Goal: Navigation & Orientation: Find specific page/section

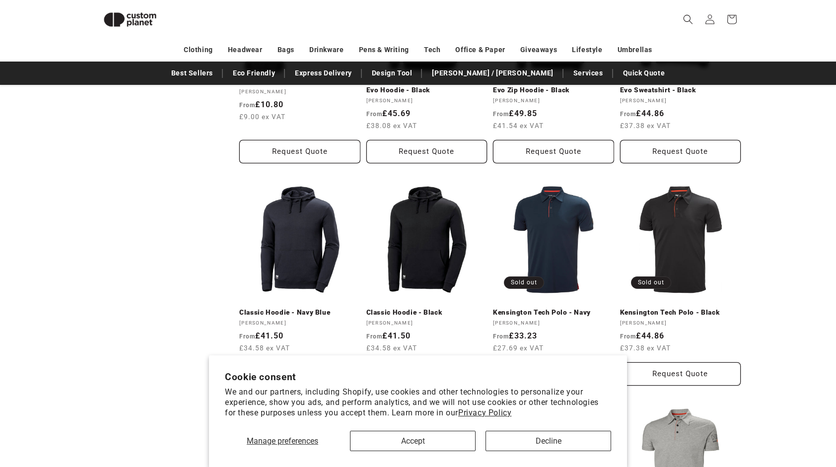
scroll to position [700, 0]
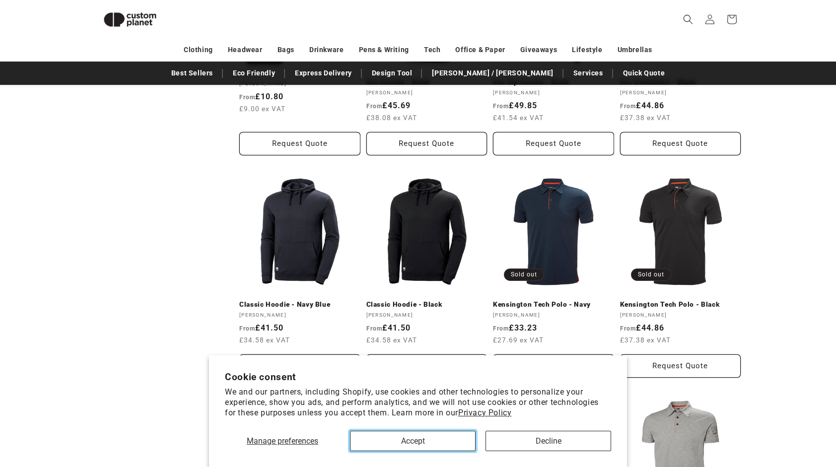
click at [411, 450] on button "Accept" at bounding box center [413, 441] width 126 height 20
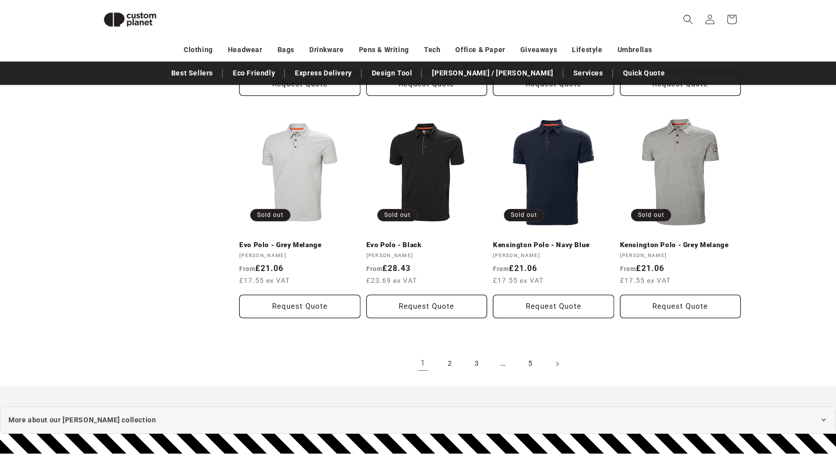
scroll to position [1064, 0]
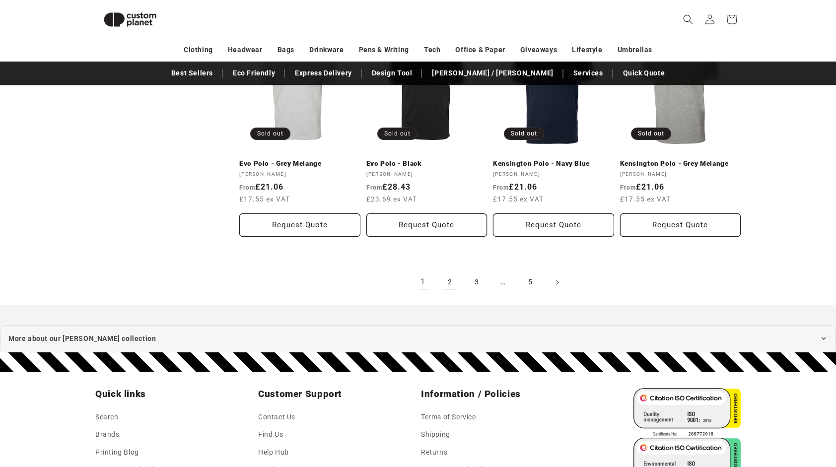
click at [455, 287] on link "2" at bounding box center [450, 283] width 22 height 22
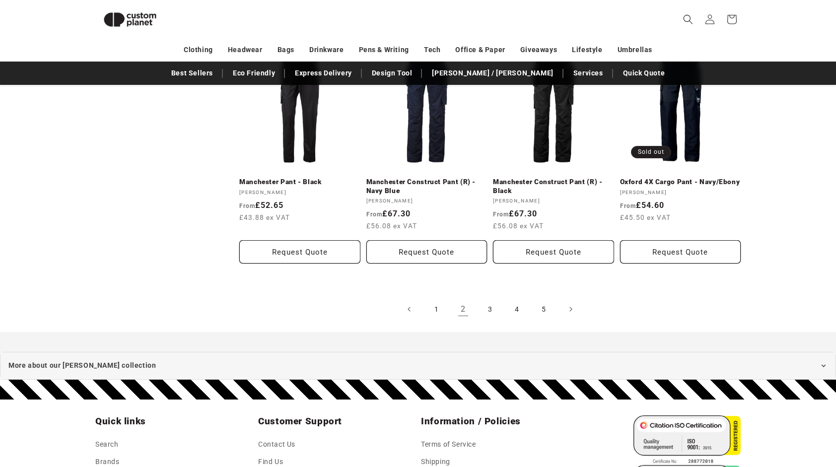
scroll to position [1075, 0]
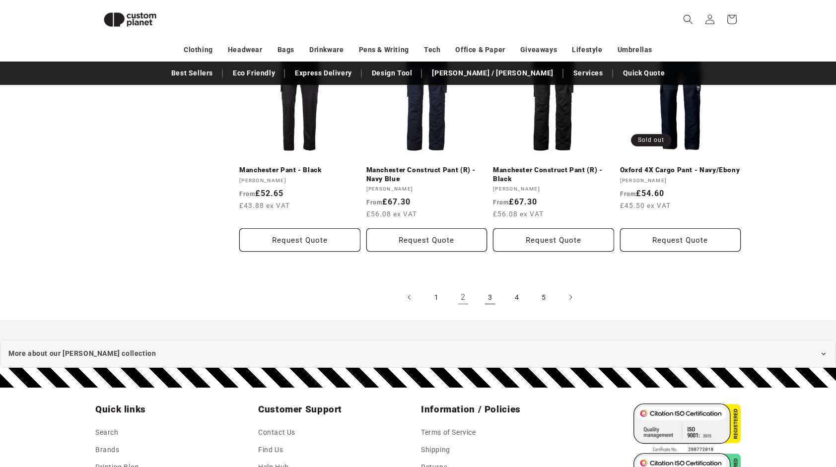
click at [493, 300] on link "3" at bounding box center [490, 298] width 22 height 22
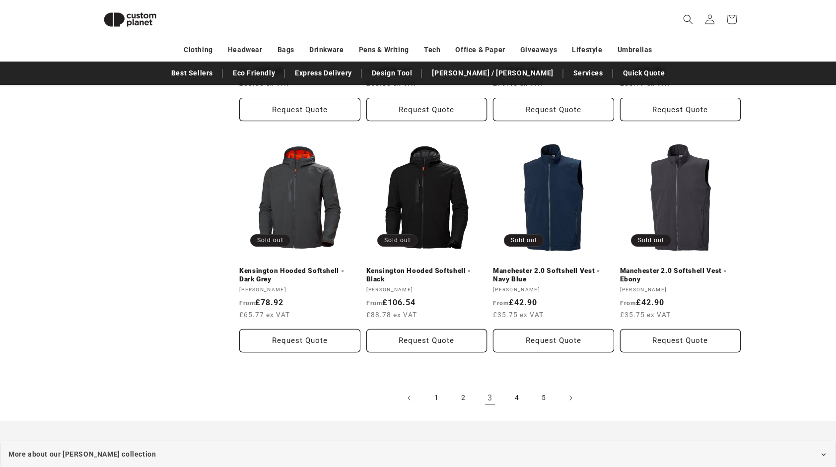
scroll to position [995, 0]
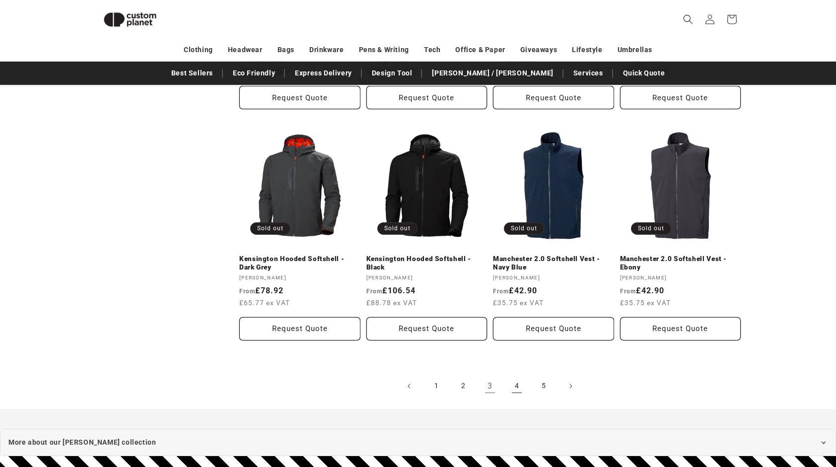
click at [513, 386] on link "4" at bounding box center [517, 386] width 22 height 22
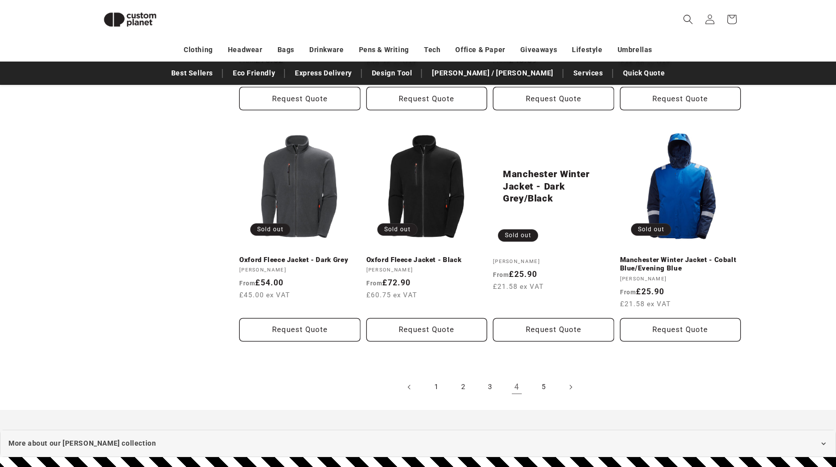
scroll to position [1008, 0]
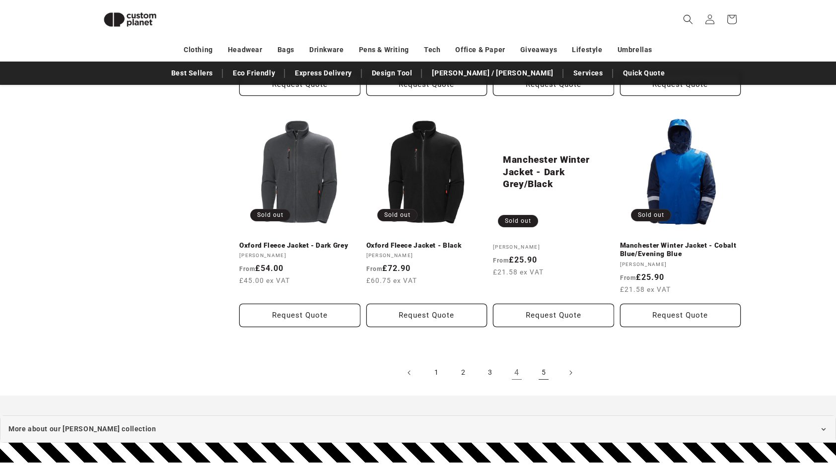
click at [540, 370] on link "5" at bounding box center [544, 373] width 22 height 22
